Goal: Ask a question: Seek information or help from site administrators or community

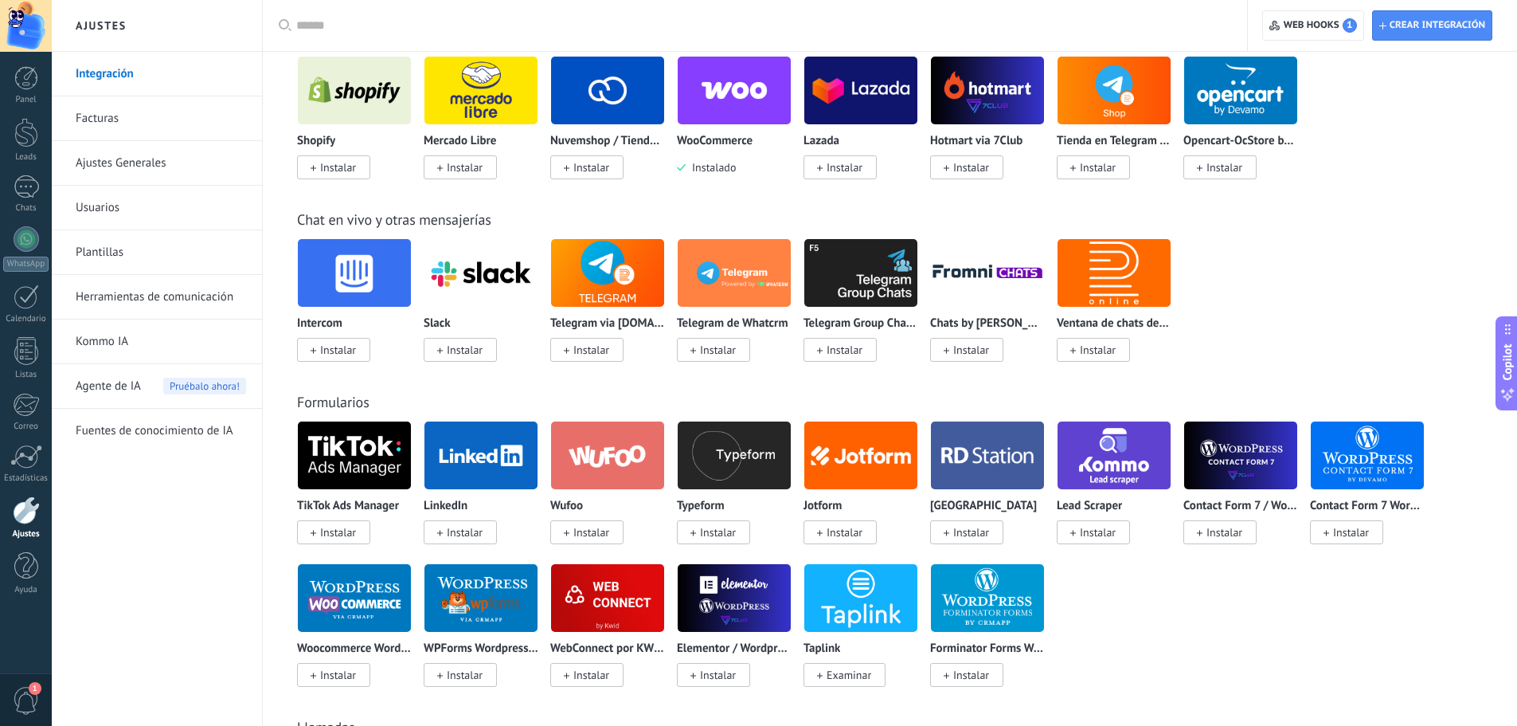
click at [18, 706] on span "1" at bounding box center [26, 701] width 27 height 28
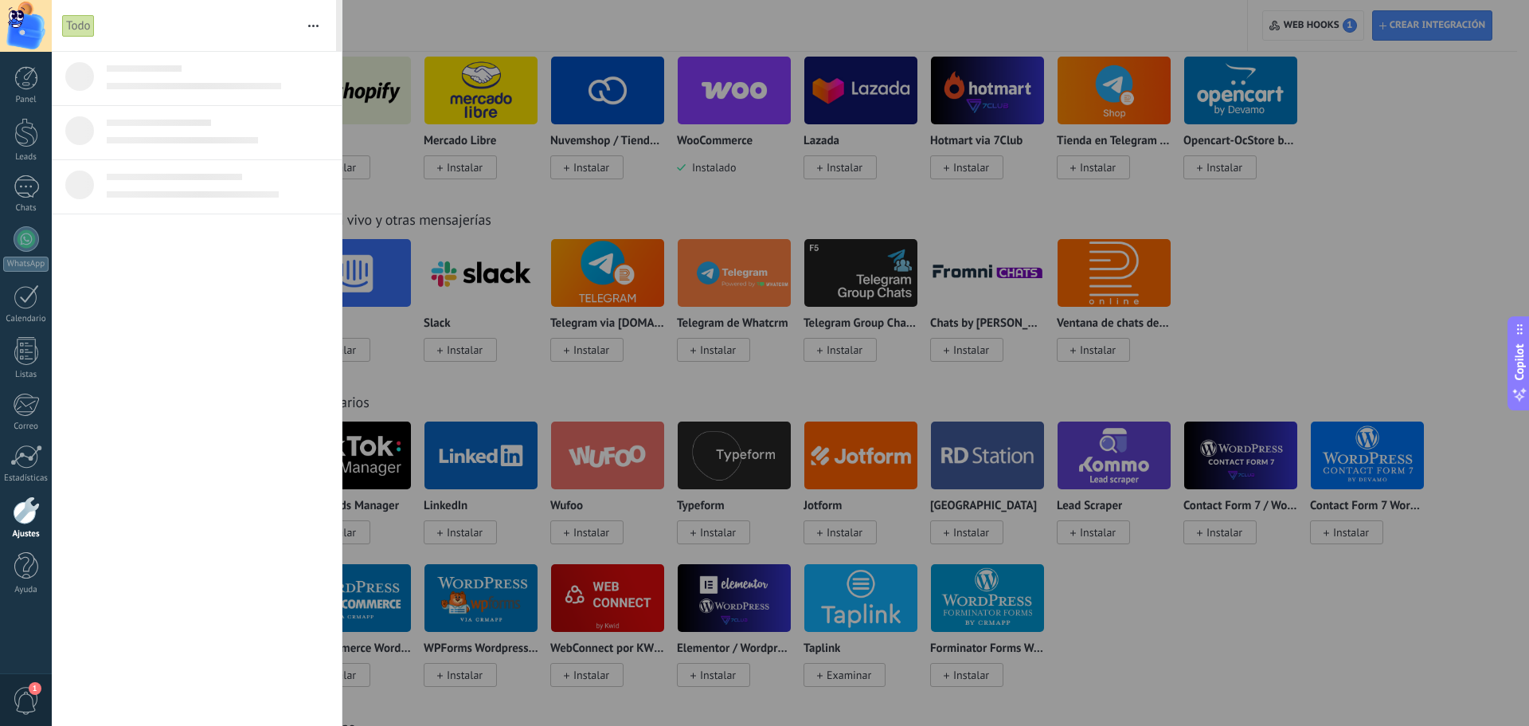
click at [83, 19] on div "Todo" at bounding box center [78, 25] width 33 height 23
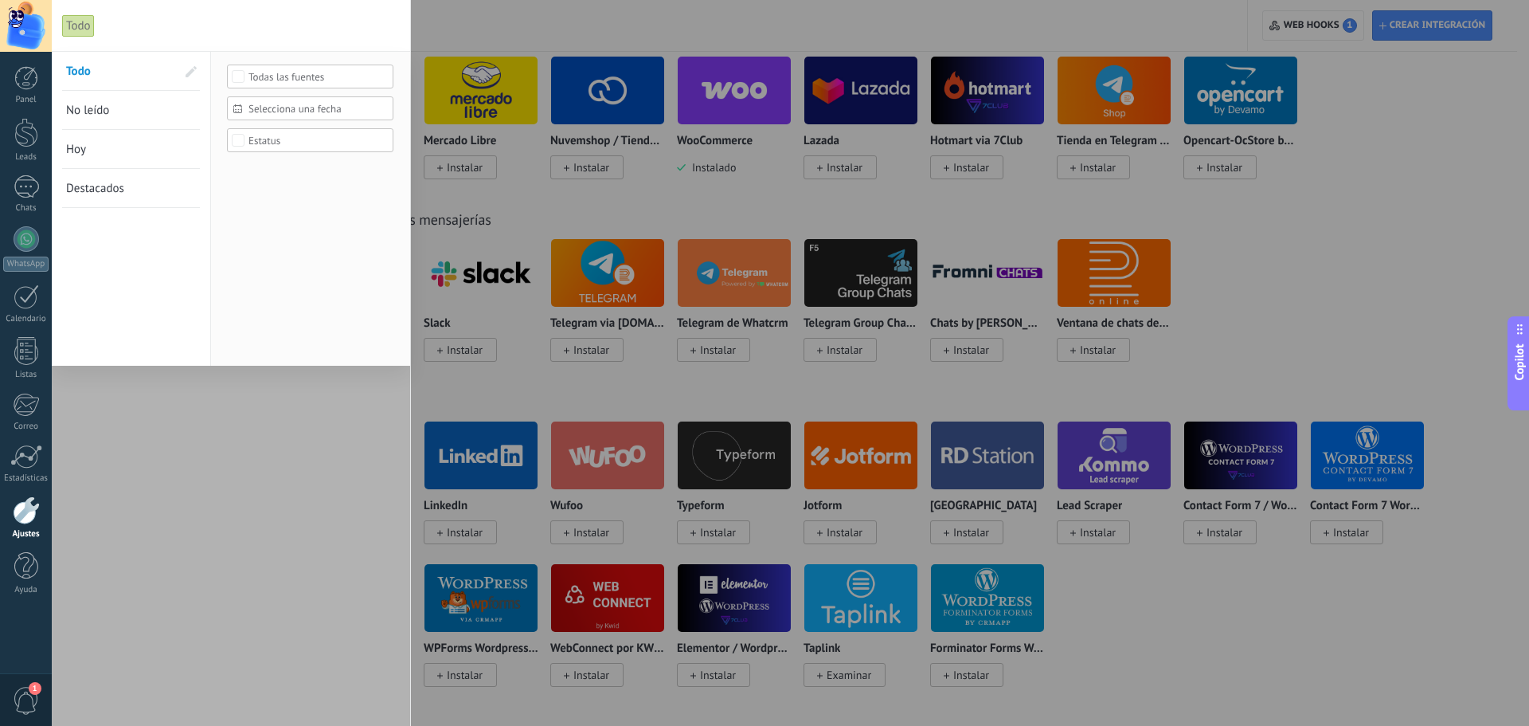
click at [83, 33] on div "Todo" at bounding box center [78, 25] width 33 height 23
click at [232, 552] on div at bounding box center [231, 388] width 358 height 675
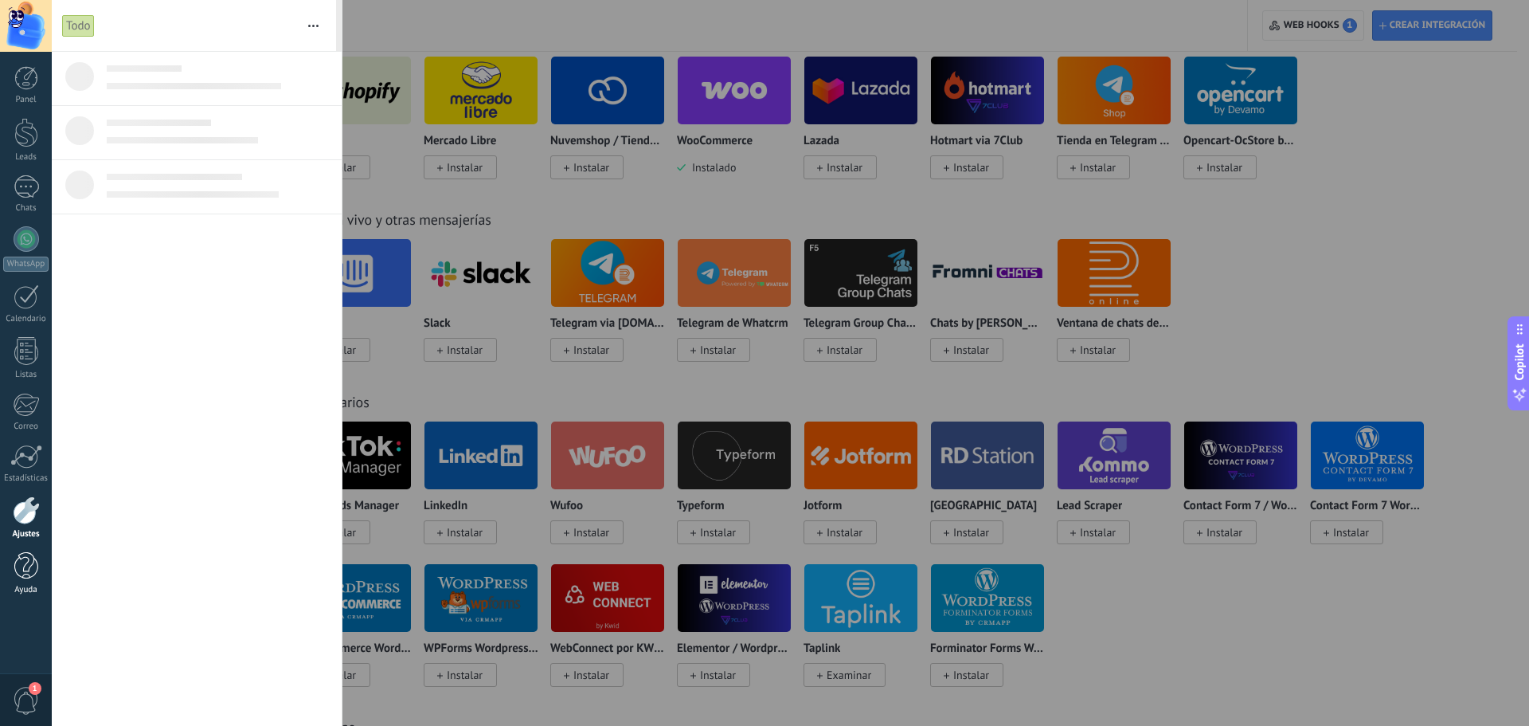
click at [19, 578] on div at bounding box center [26, 566] width 24 height 28
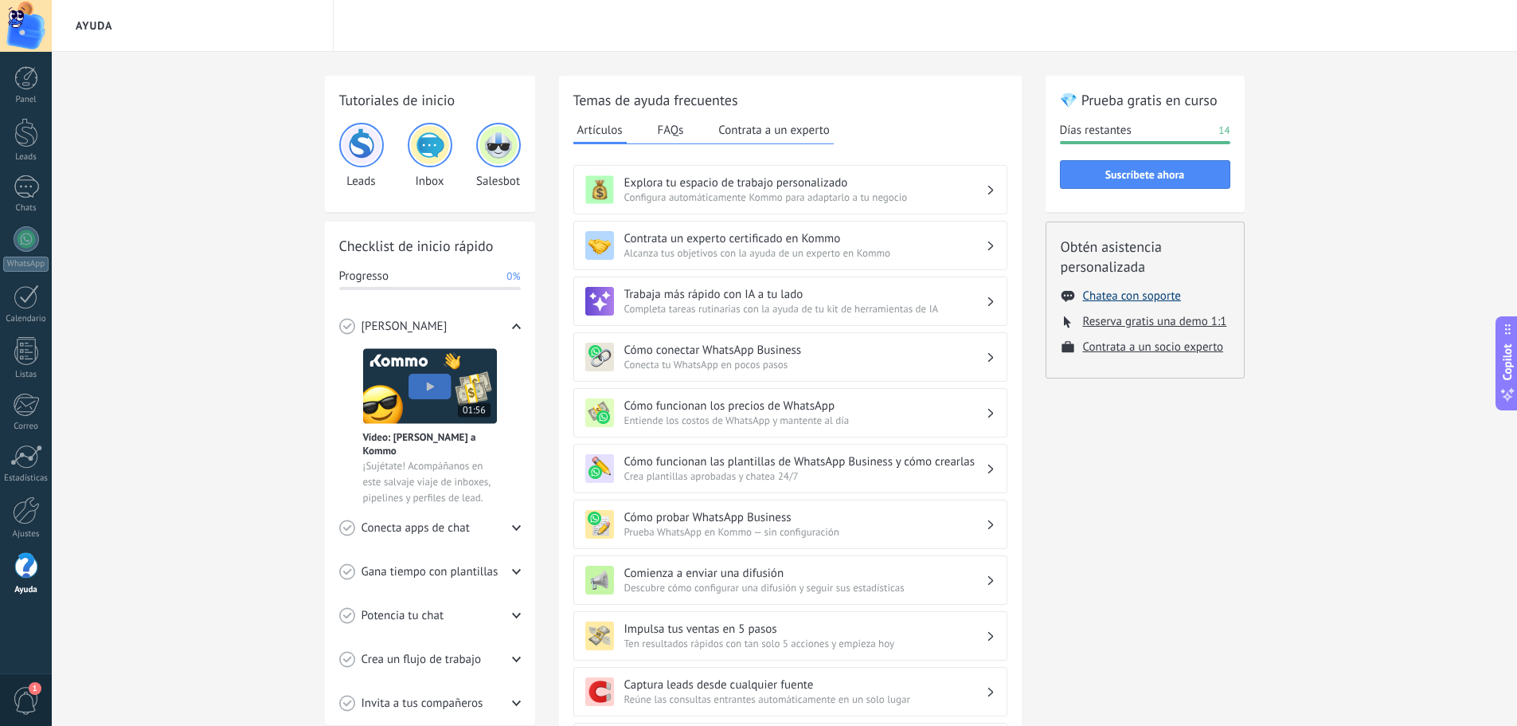
click at [1133, 293] on button "Chatea con soporte" at bounding box center [1132, 295] width 98 height 15
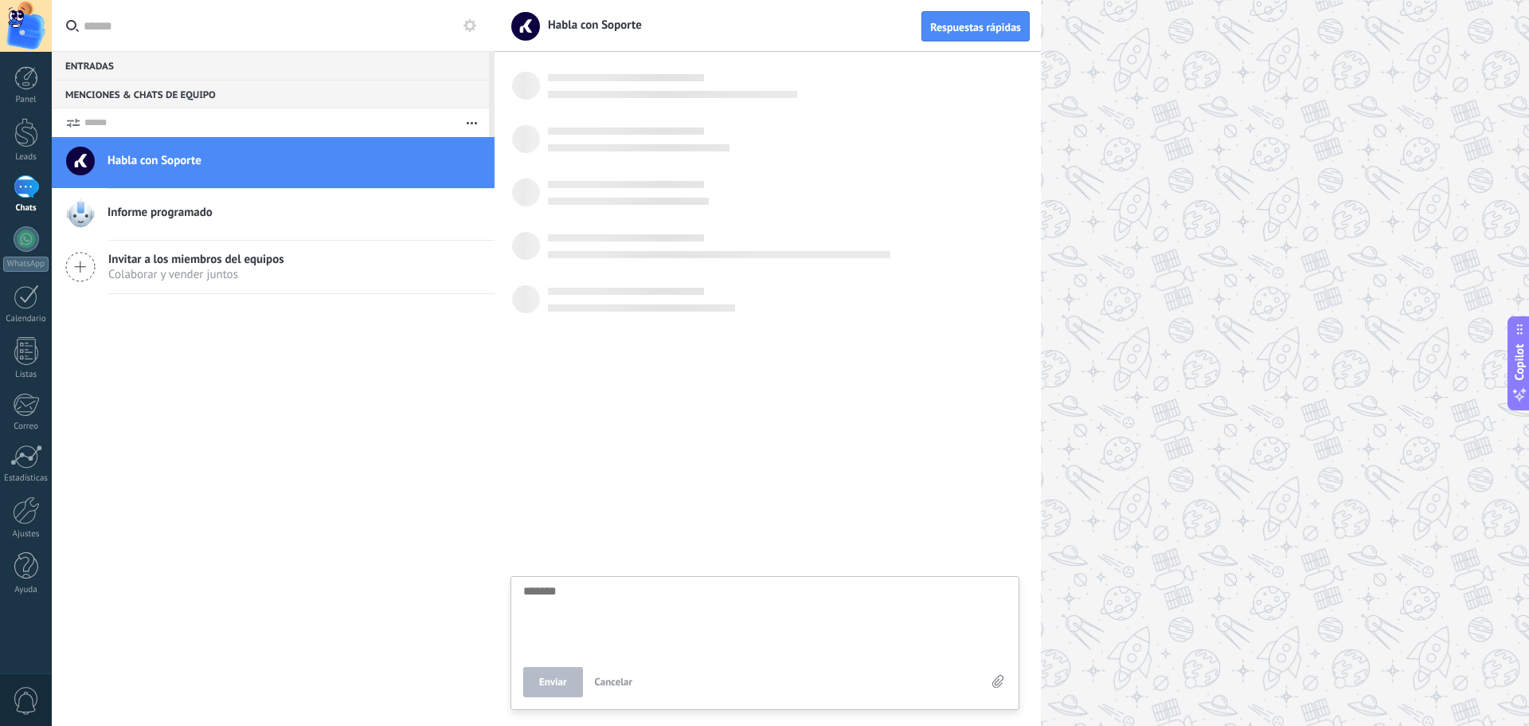
scroll to position [15, 0]
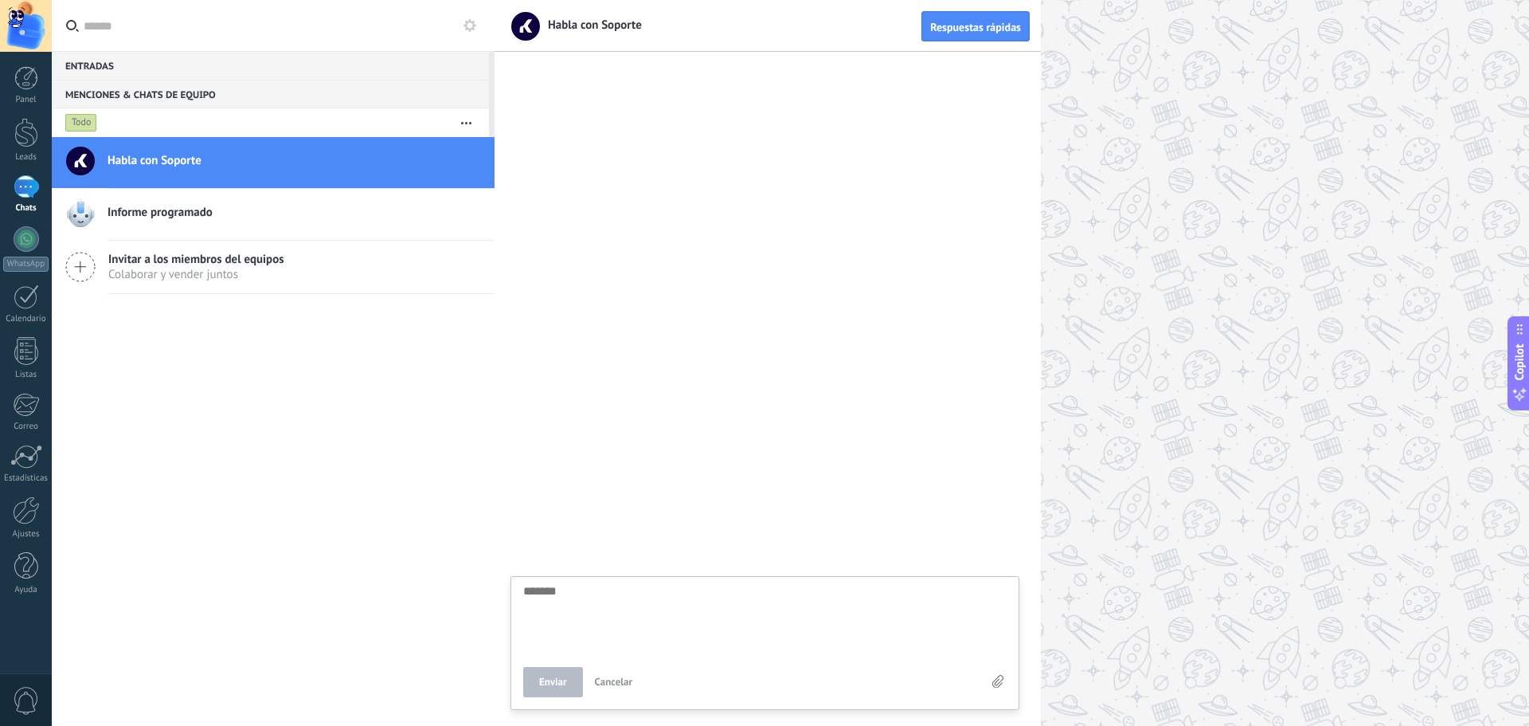
click at [351, 226] on div "Informe programado" at bounding box center [301, 214] width 387 height 35
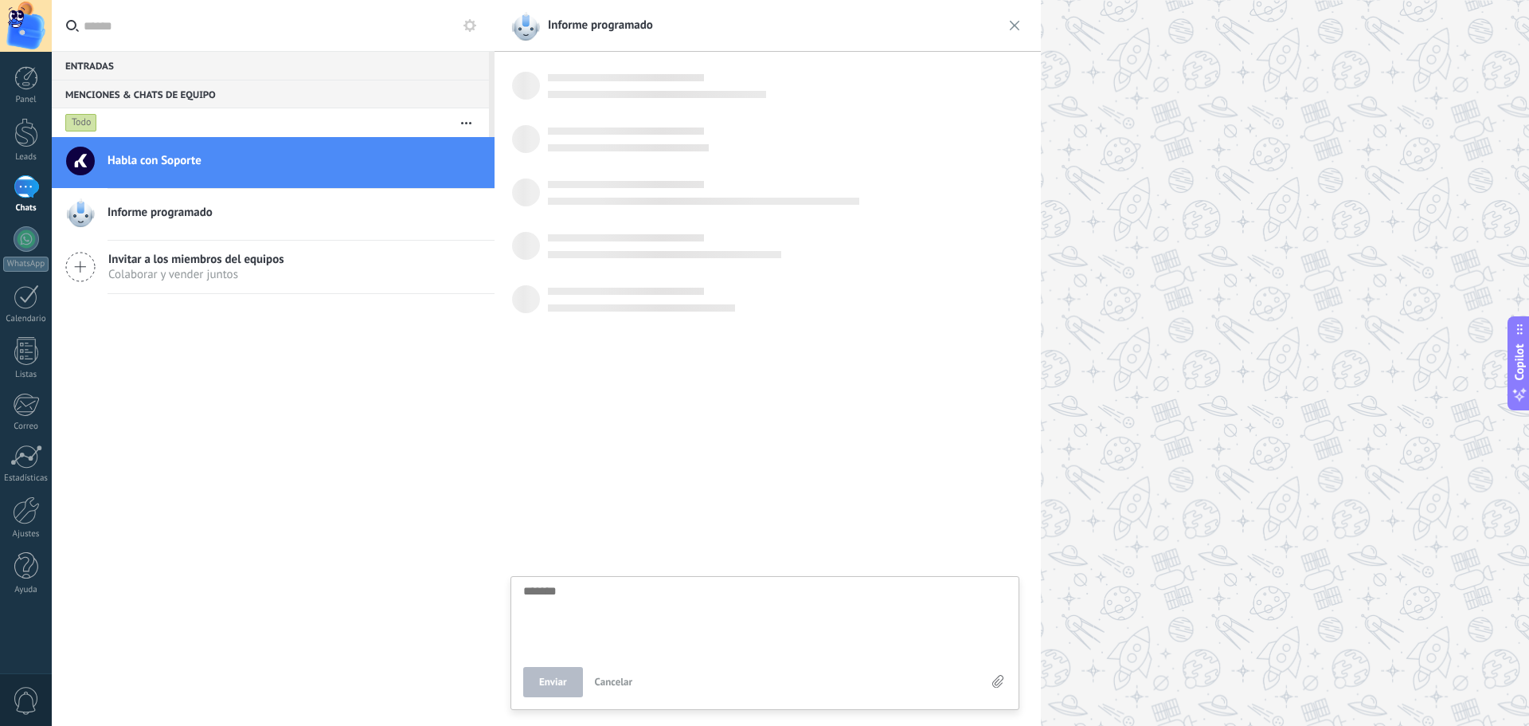
scroll to position [15, 0]
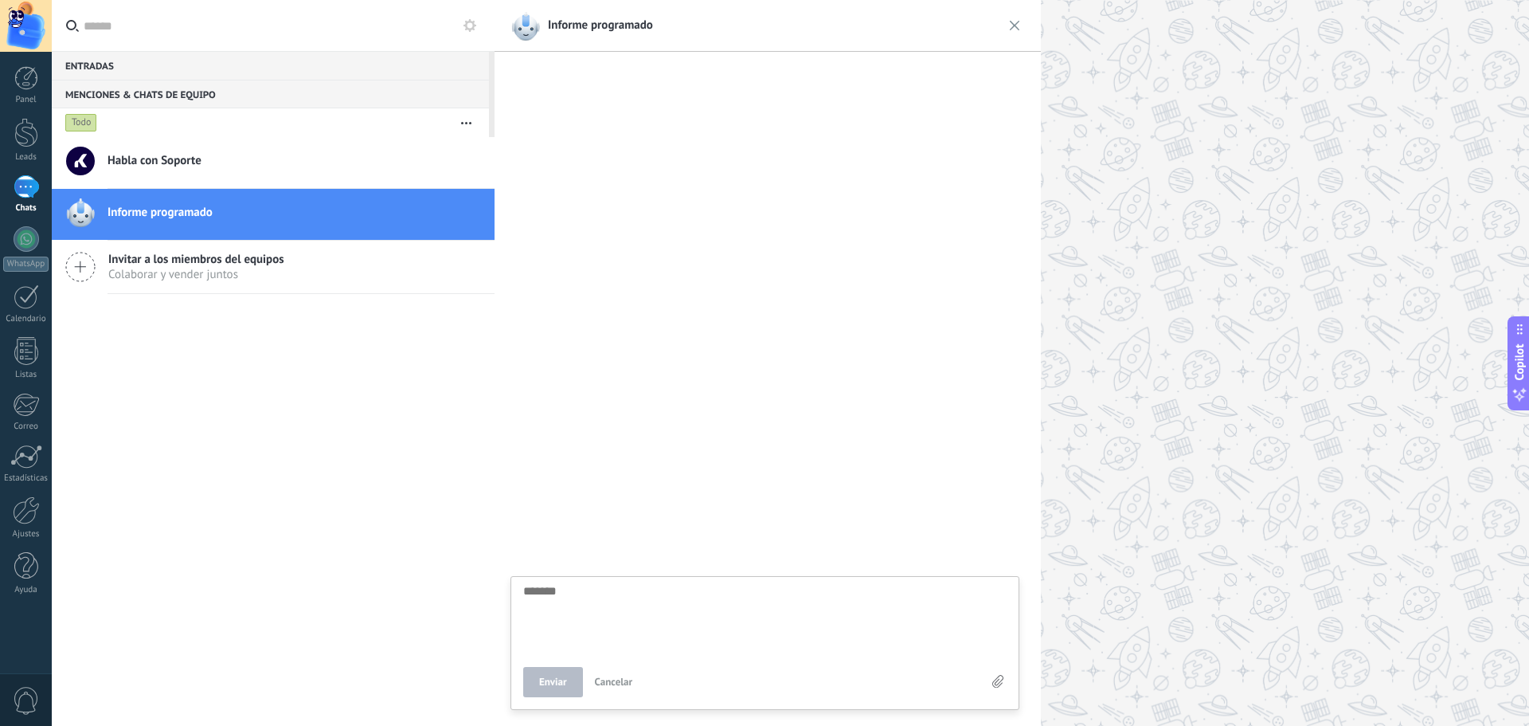
click at [364, 166] on h2 "Habla con Soporte" at bounding box center [295, 161] width 375 height 16
type textarea "*******"
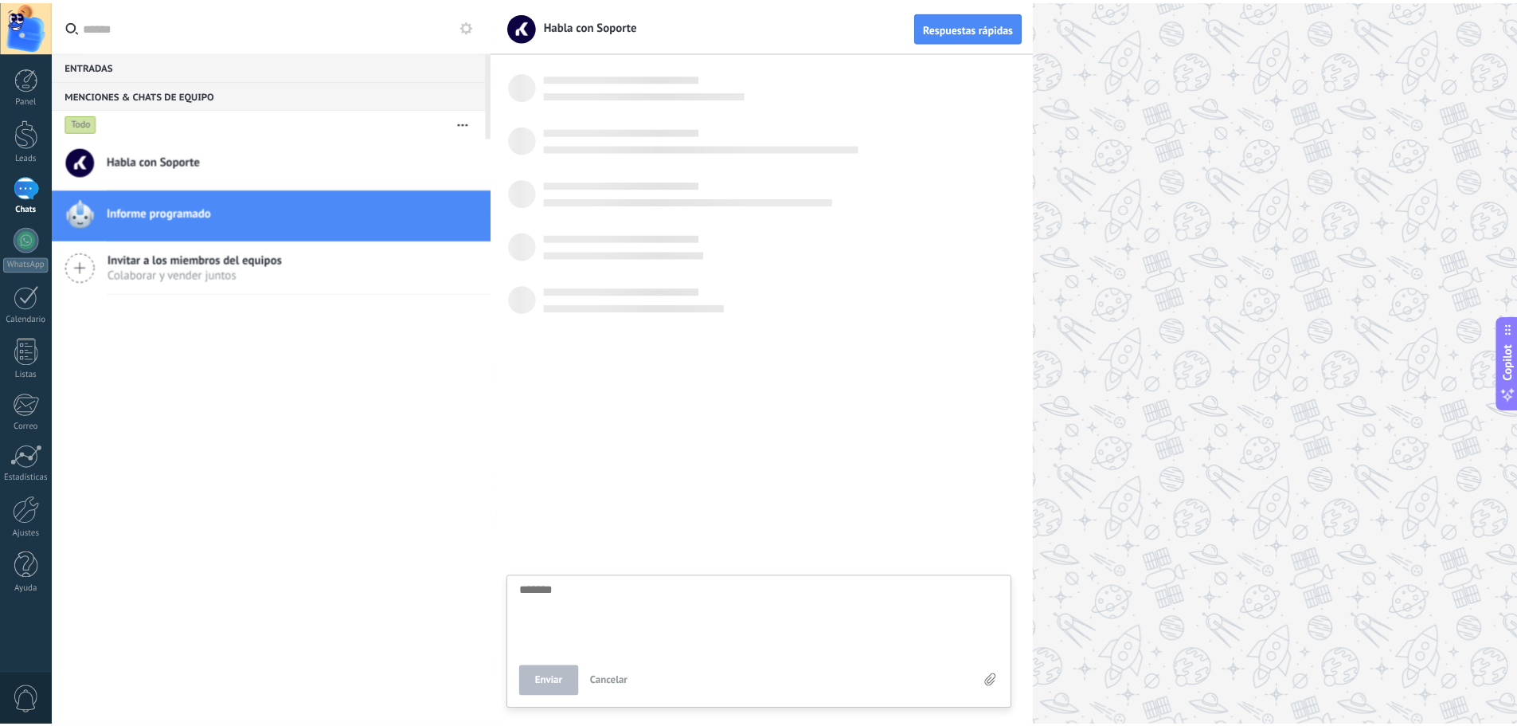
scroll to position [15, 0]
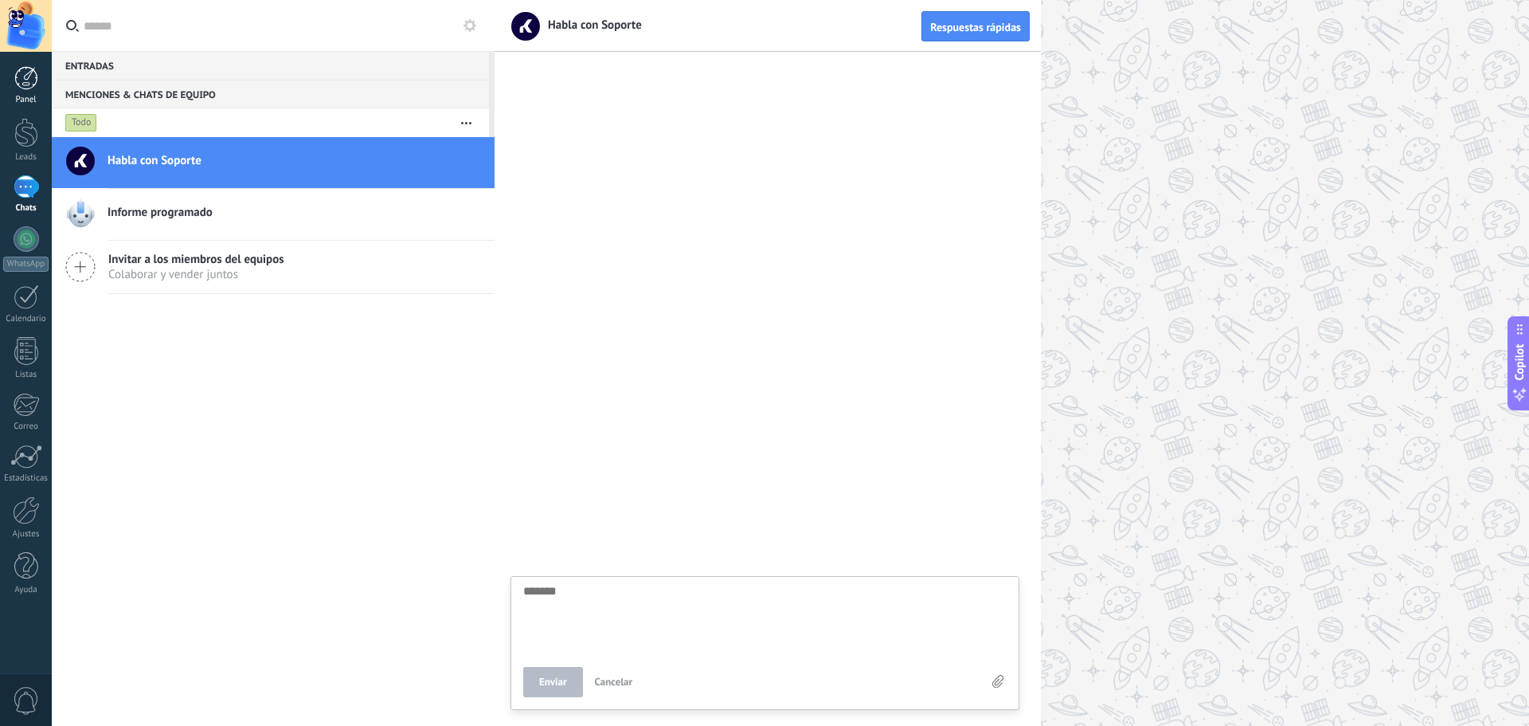
click at [15, 81] on div at bounding box center [26, 78] width 24 height 24
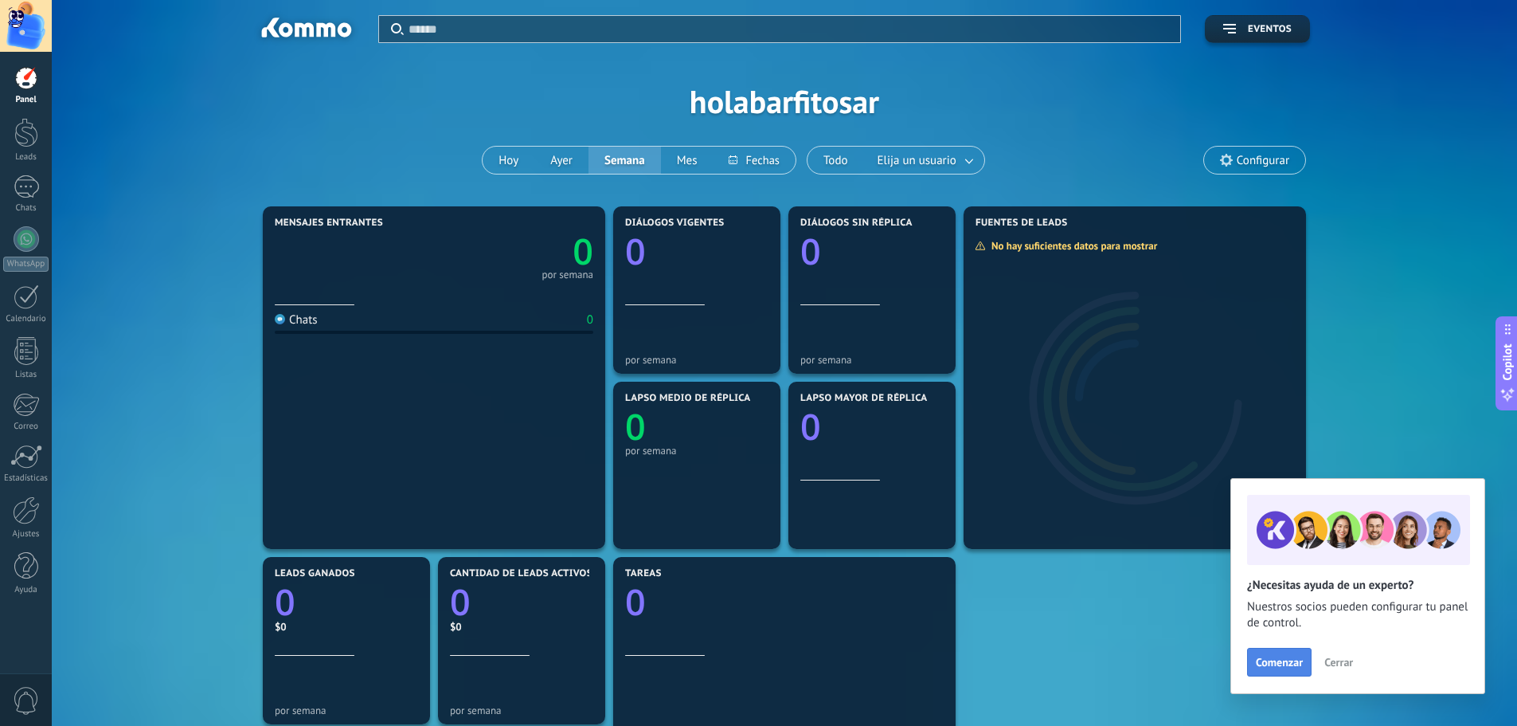
click at [1295, 666] on span "Comenzar" at bounding box center [1279, 661] width 47 height 11
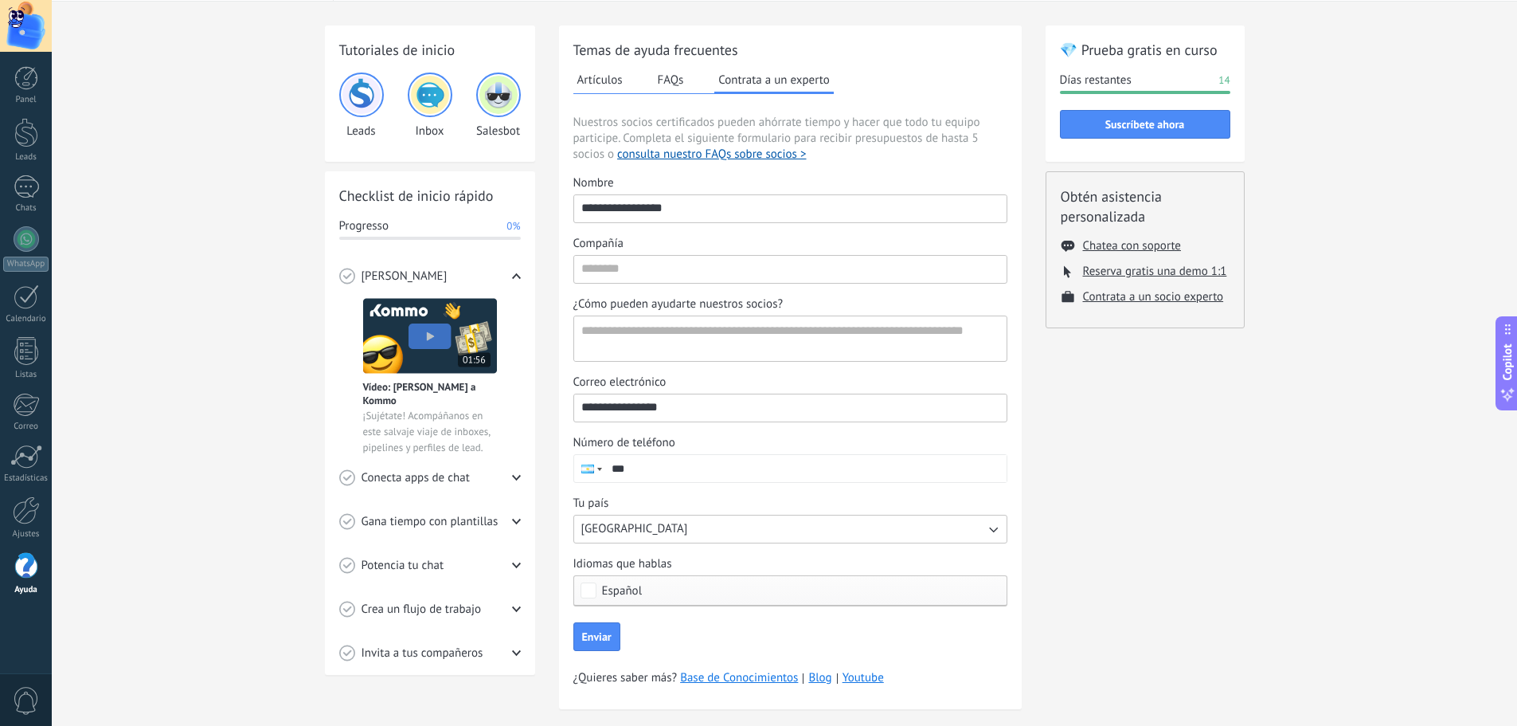
scroll to position [77, 0]
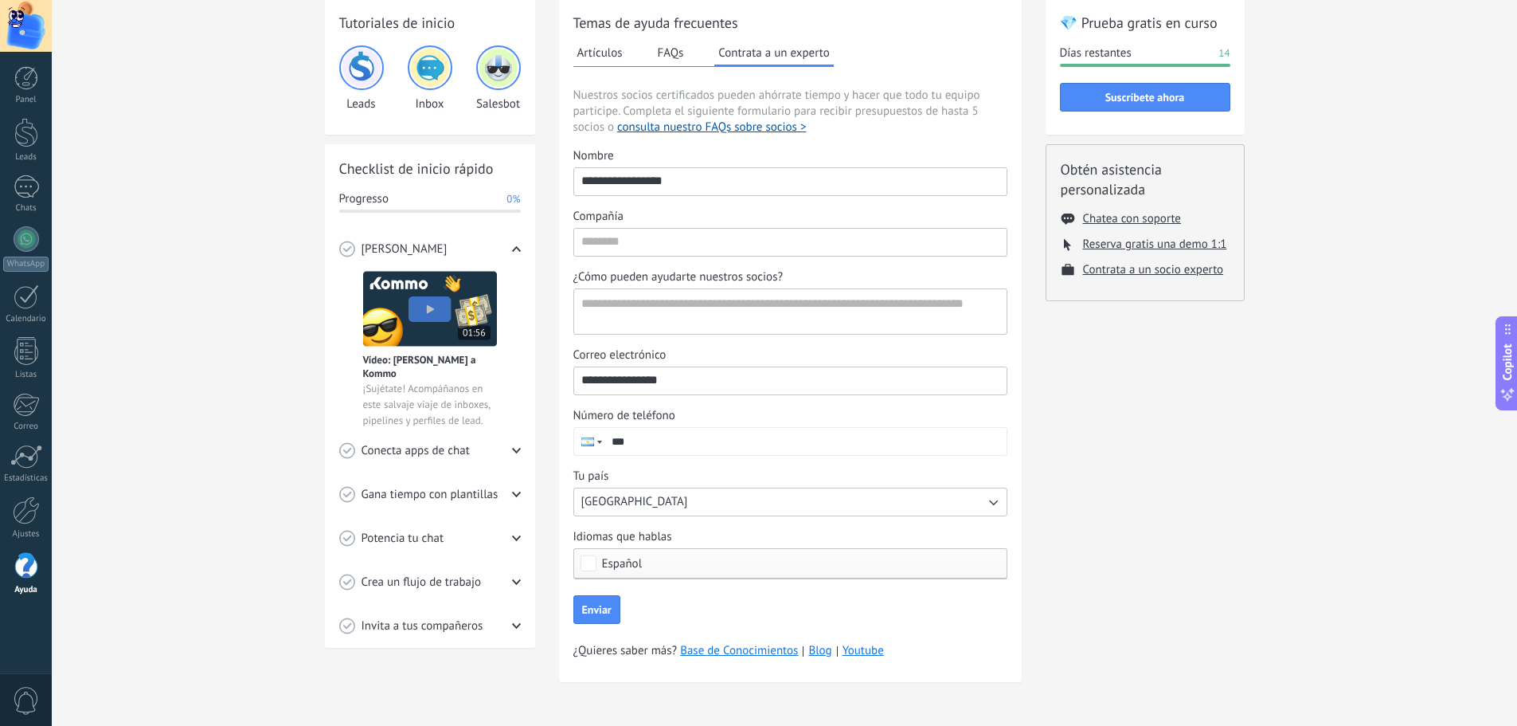
click at [688, 507] on button "[GEOGRAPHIC_DATA]" at bounding box center [790, 501] width 434 height 29
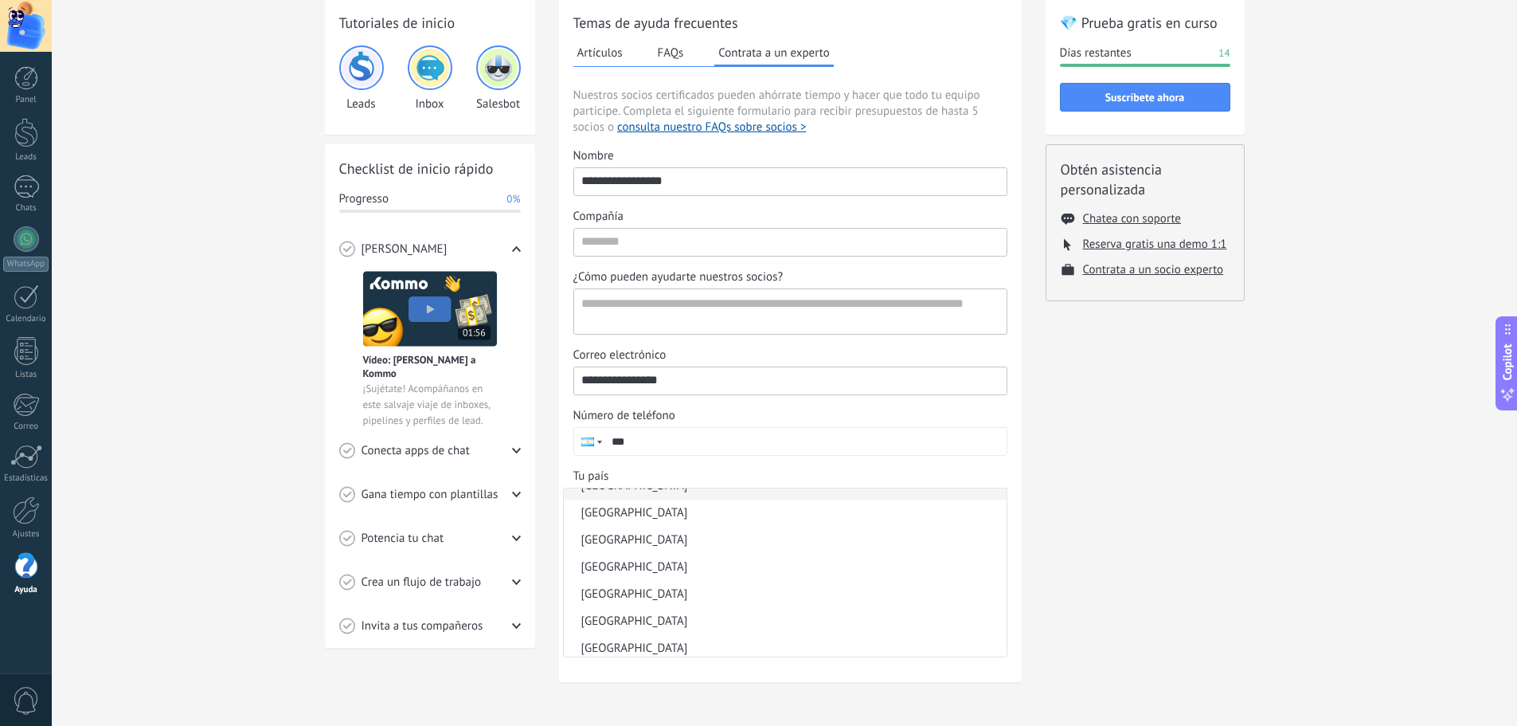
scroll to position [398, 0]
click at [643, 518] on li "[GEOGRAPHIC_DATA]" at bounding box center [785, 509] width 443 height 27
